Goal: Transaction & Acquisition: Download file/media

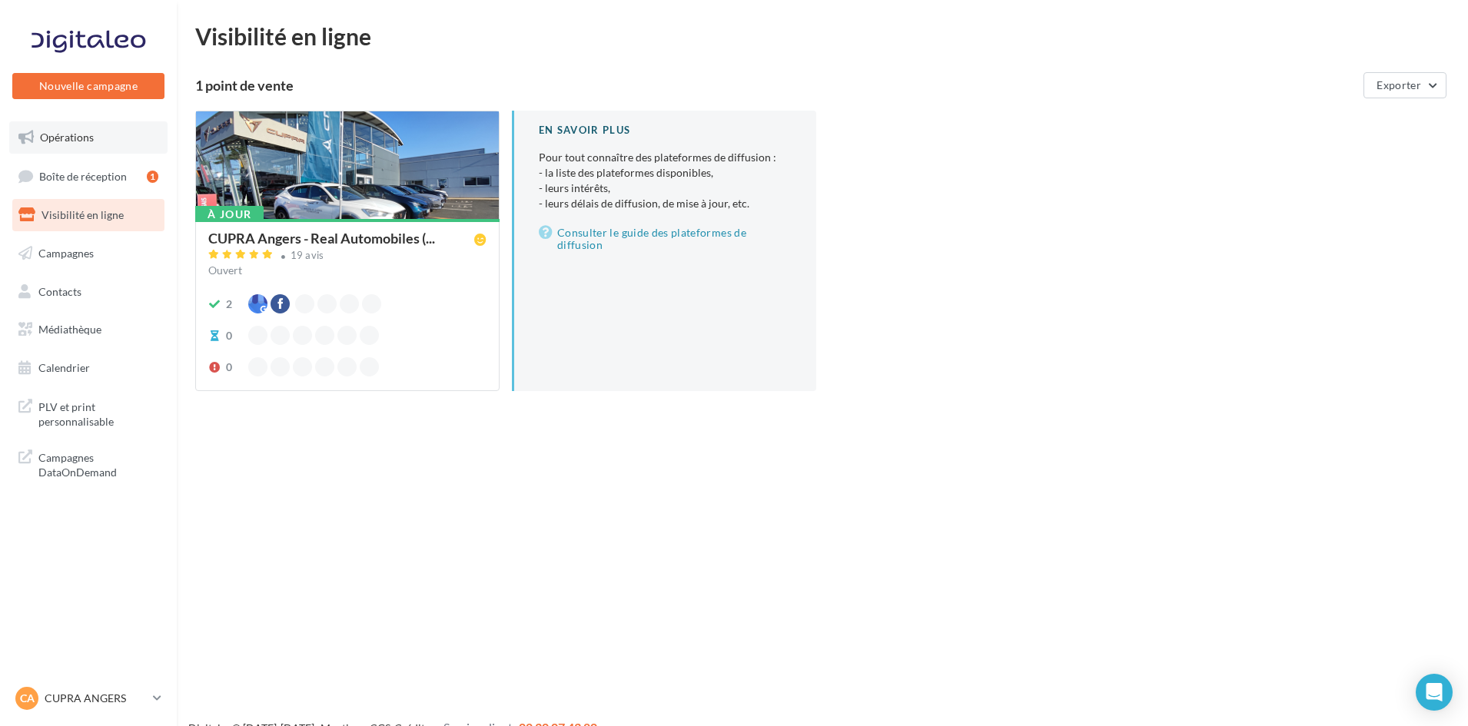
click at [121, 145] on link "Opérations" at bounding box center [88, 137] width 158 height 32
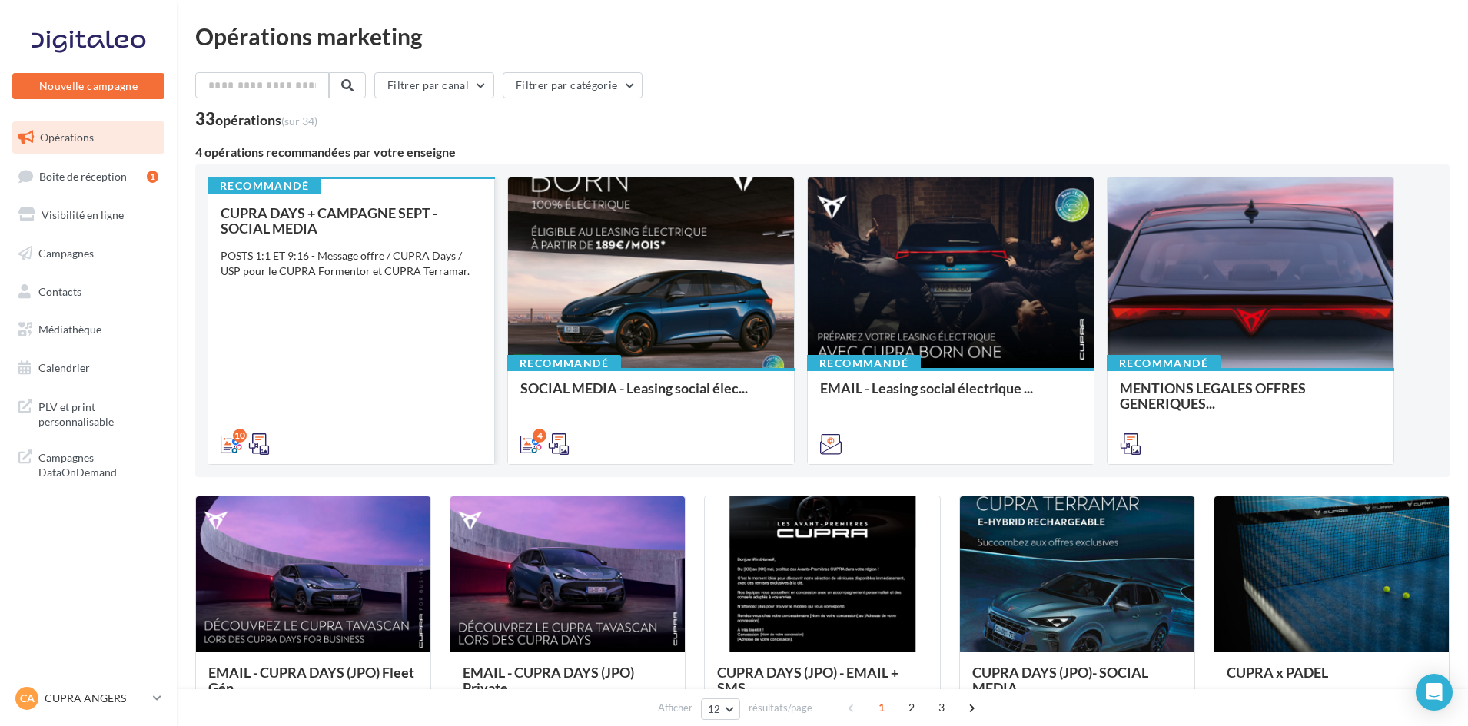
click at [410, 327] on div "CUPRA DAYS + CAMPAGNE SEPT - SOCIAL MEDIA POSTS 1:1 ET 9:16 - Message offre / C…" at bounding box center [351, 327] width 261 height 245
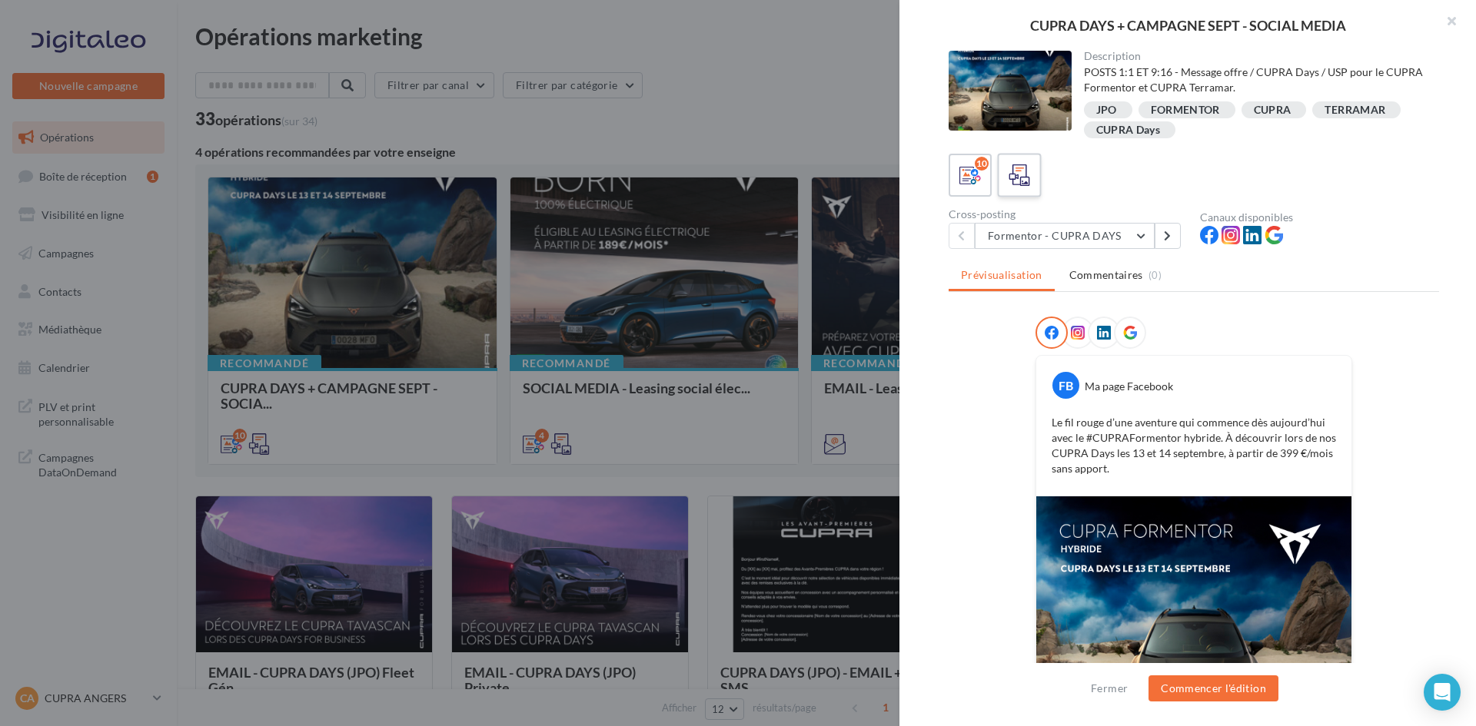
click at [1026, 177] on icon at bounding box center [1019, 175] width 22 height 22
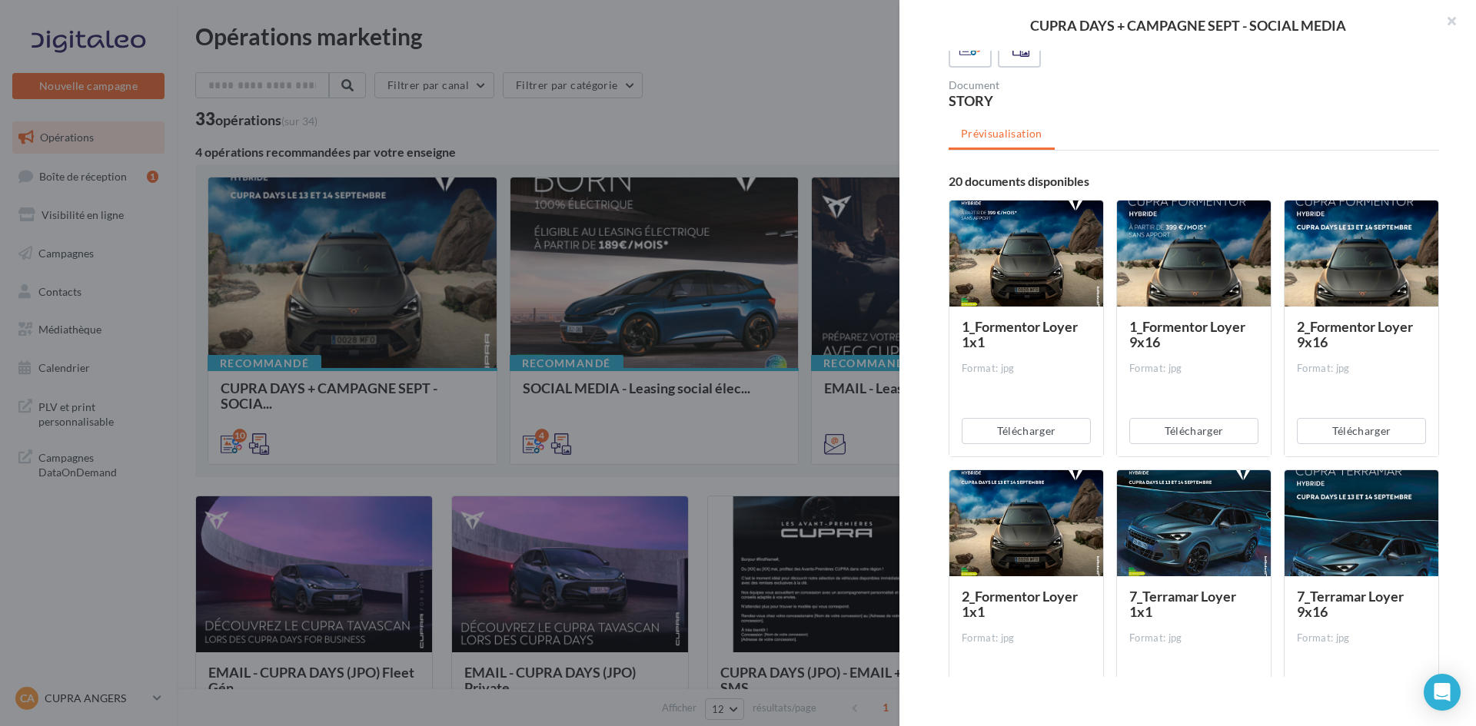
scroll to position [154, 0]
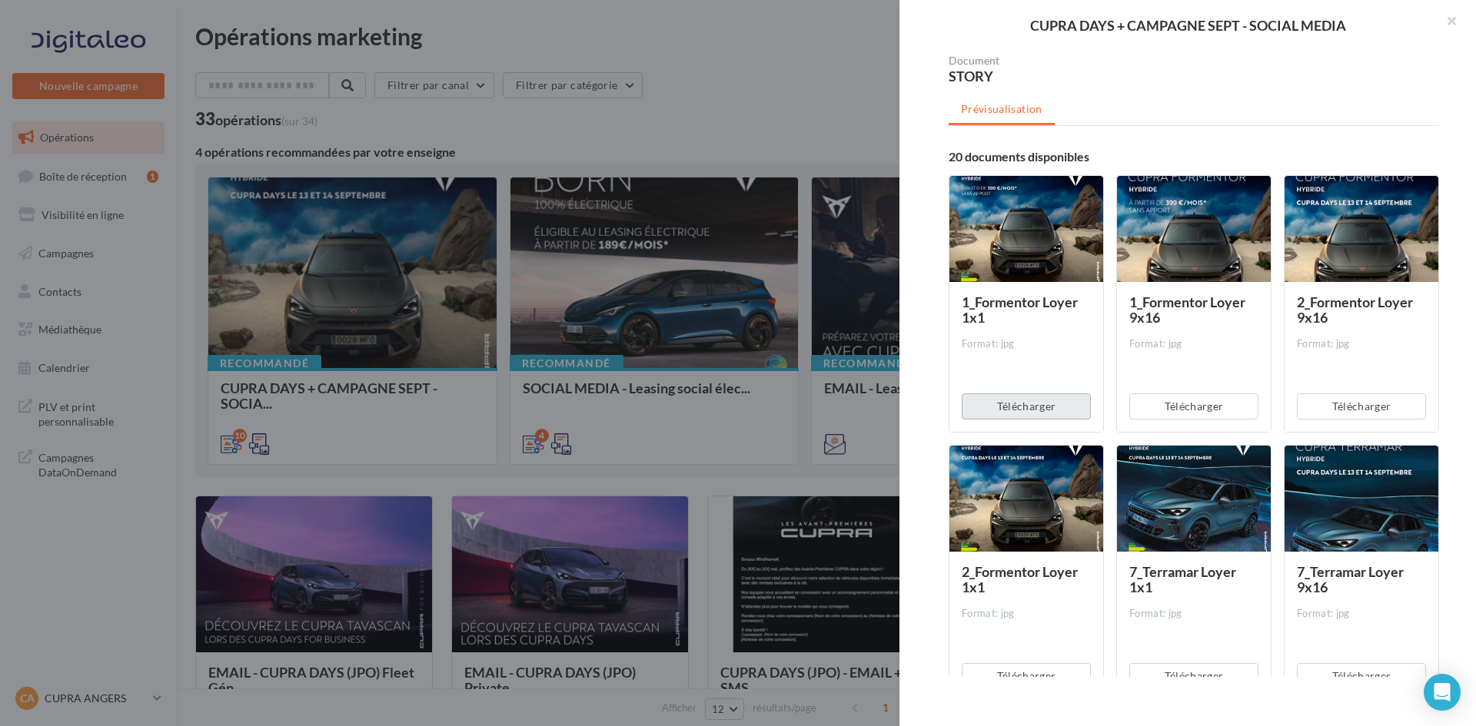
click at [1038, 405] on button "Télécharger" at bounding box center [1026, 407] width 129 height 26
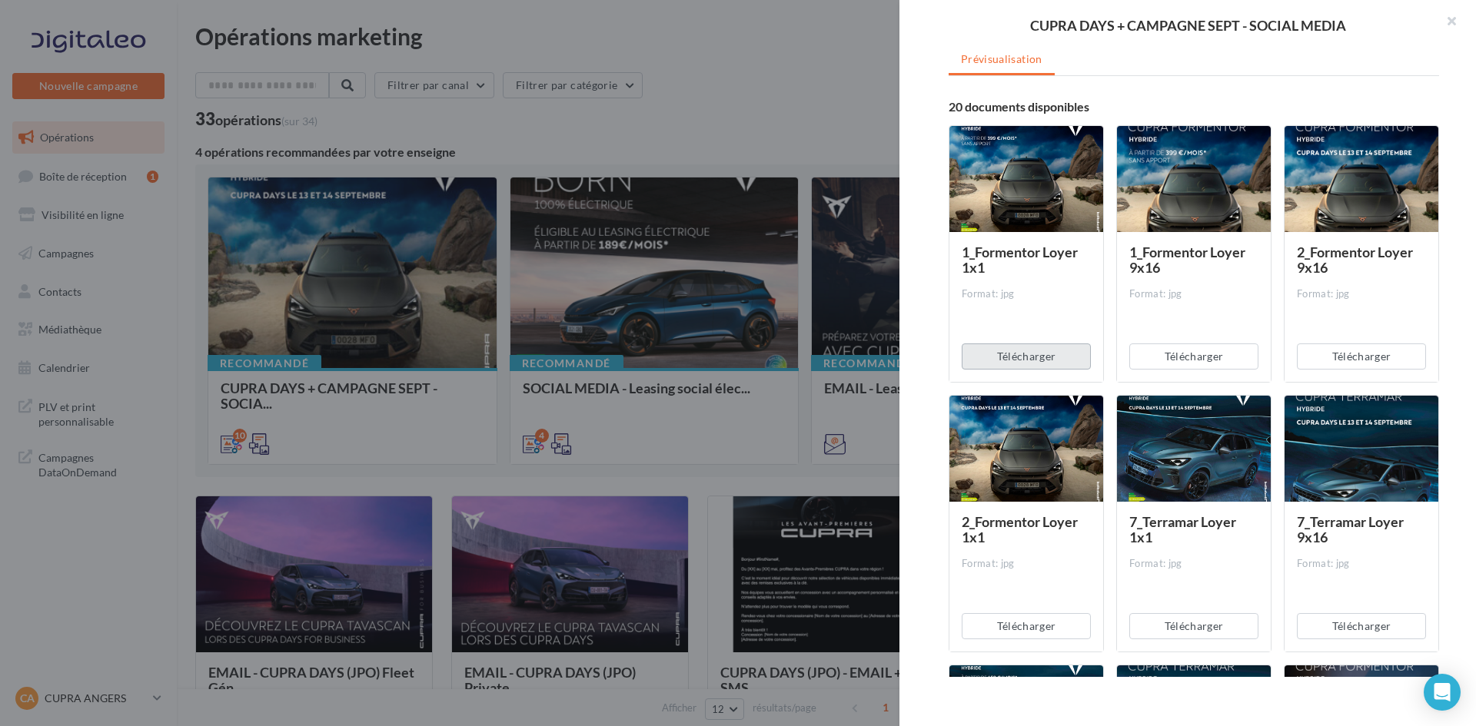
scroll to position [231, 0]
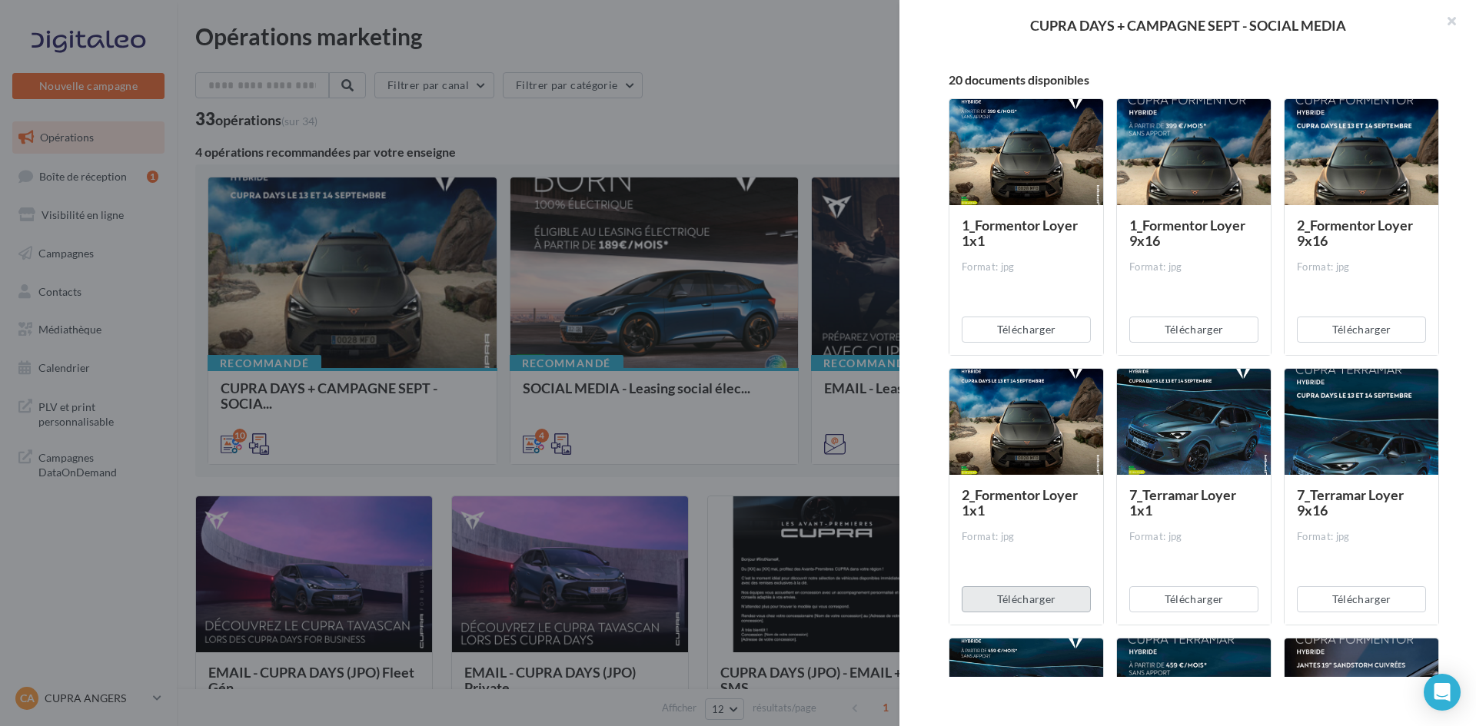
click at [1025, 606] on button "Télécharger" at bounding box center [1026, 599] width 129 height 26
click at [1201, 593] on button "Télécharger" at bounding box center [1193, 599] width 129 height 26
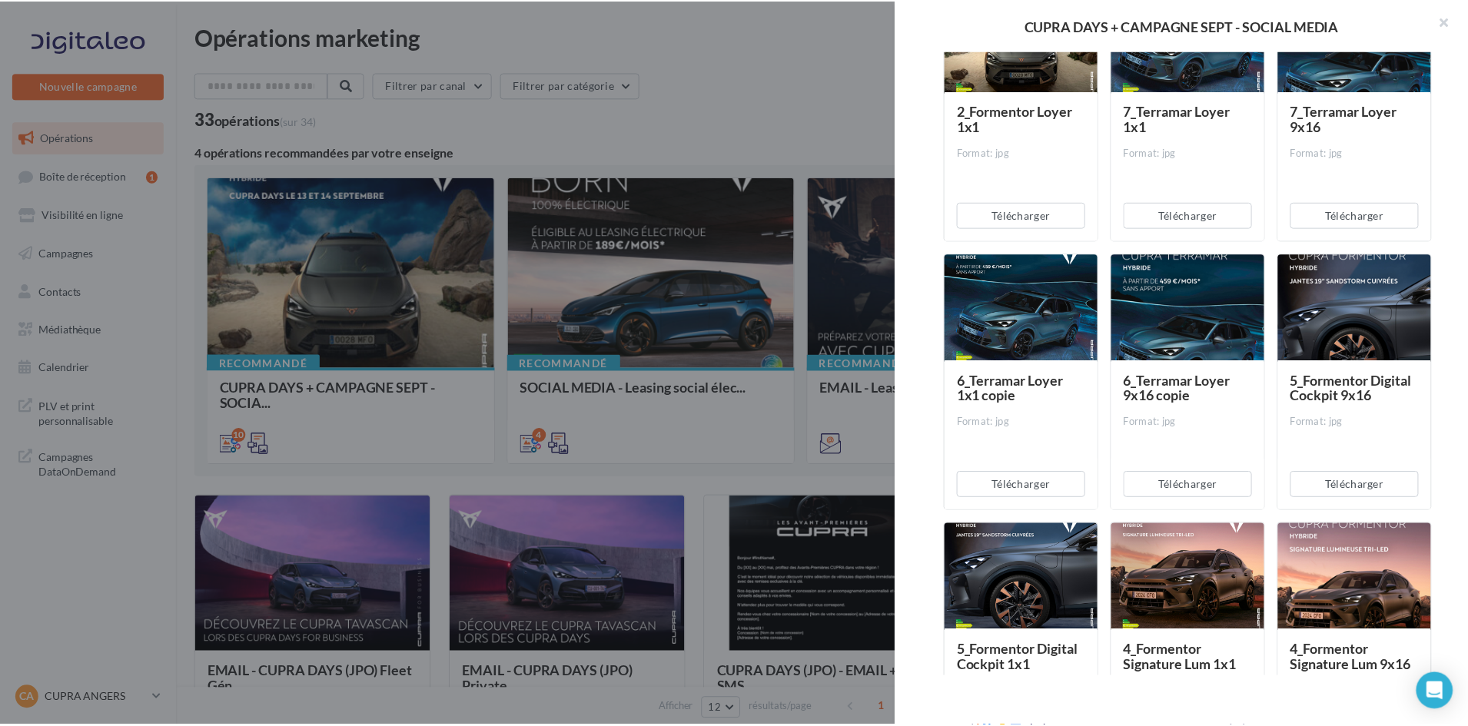
scroll to position [538, 0]
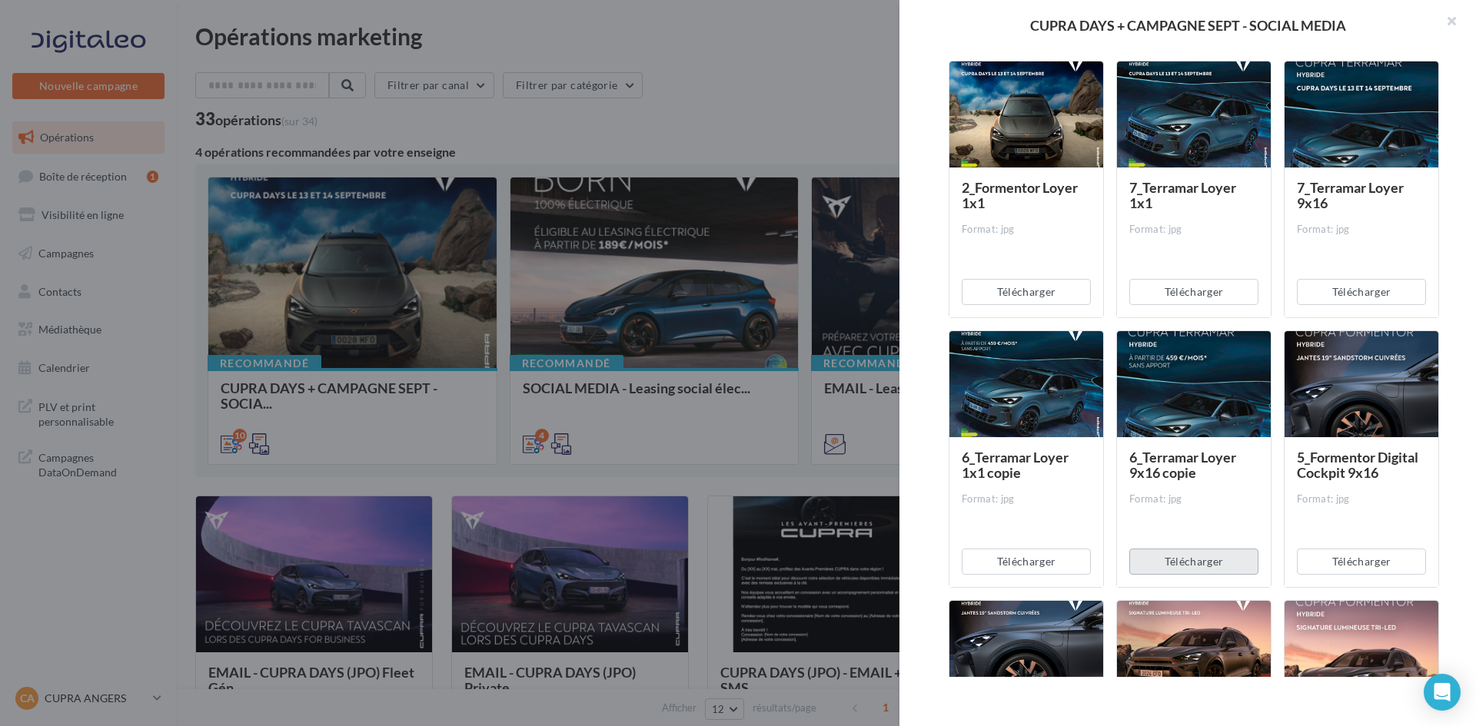
click at [1204, 571] on button "Télécharger" at bounding box center [1193, 562] width 129 height 26
click at [1048, 565] on button "Télécharger" at bounding box center [1026, 562] width 129 height 26
click at [214, 148] on div at bounding box center [738, 363] width 1476 height 726
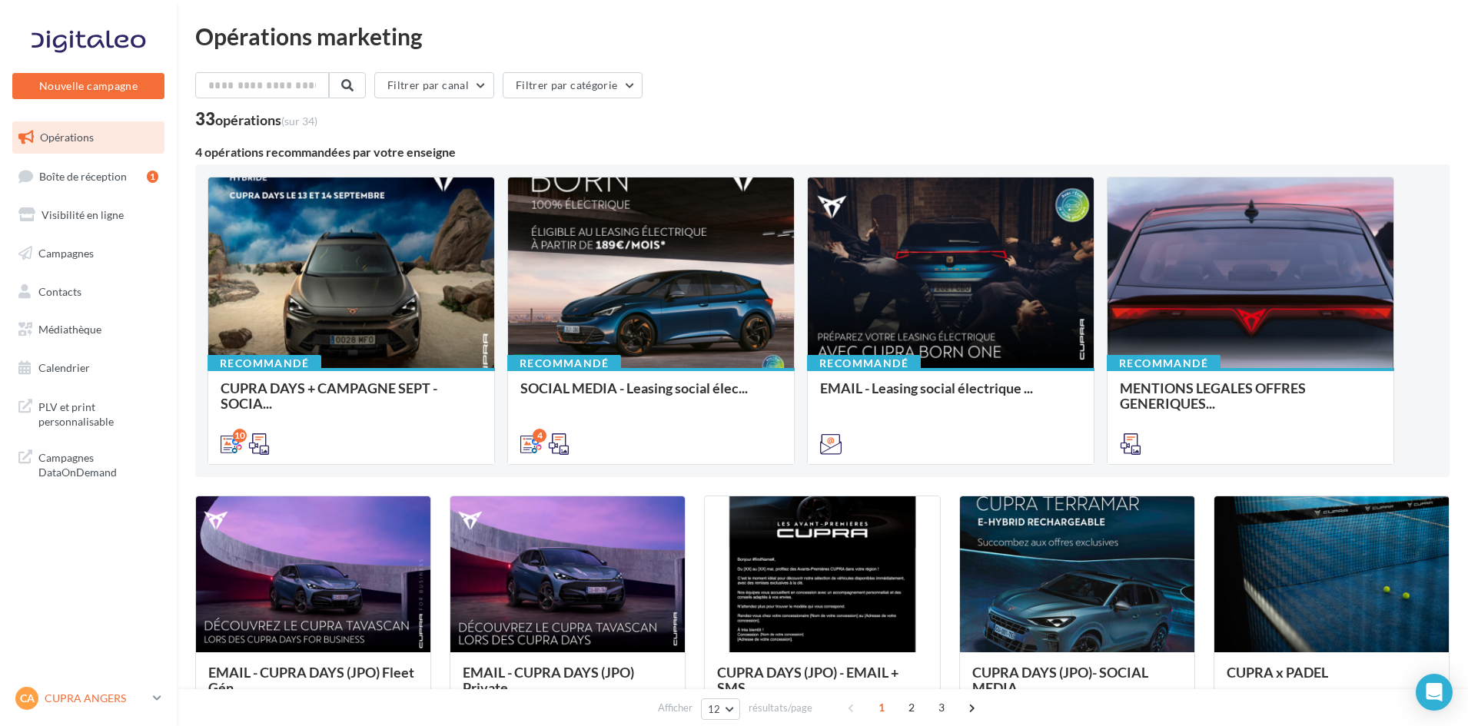
click at [67, 698] on p "CUPRA ANGERS" at bounding box center [96, 698] width 102 height 15
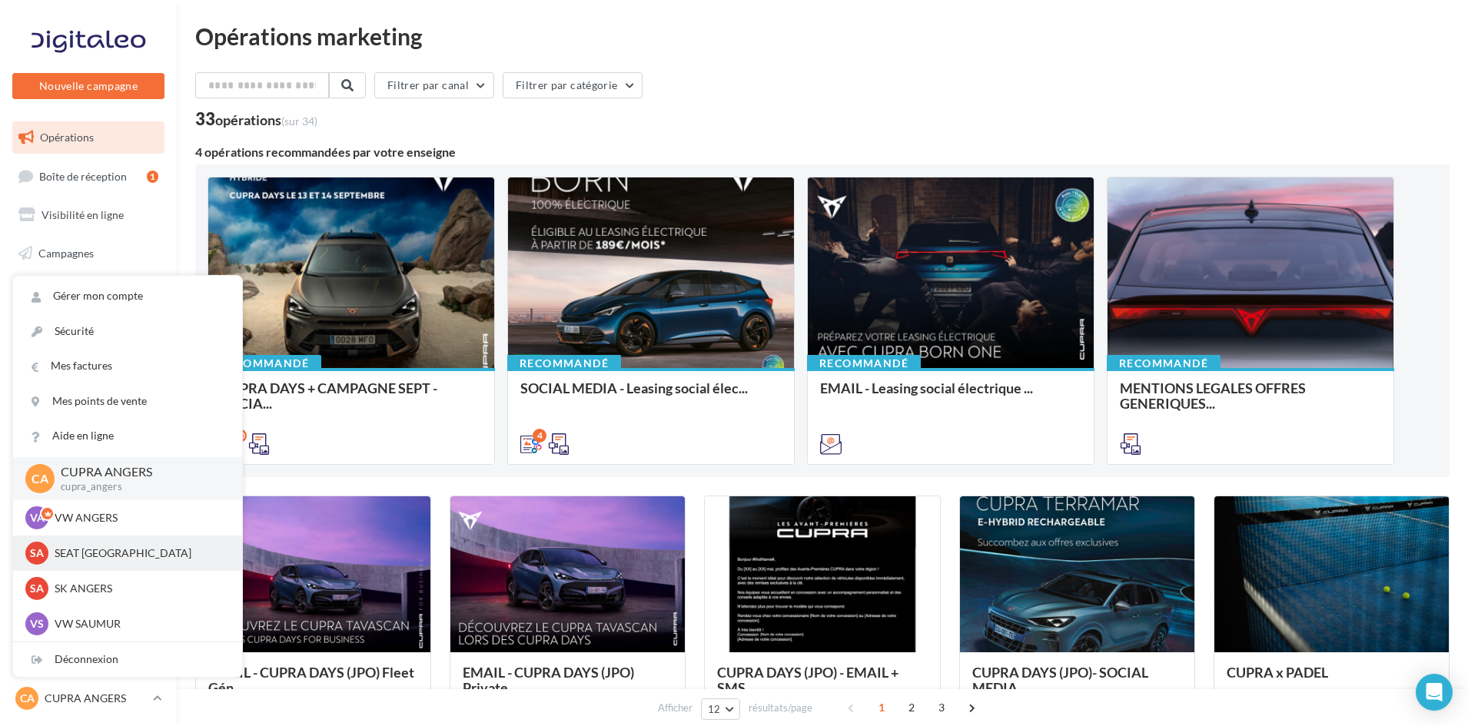
click at [82, 550] on p "SEAT [GEOGRAPHIC_DATA]" at bounding box center [139, 553] width 169 height 15
